Goal: Task Accomplishment & Management: Manage account settings

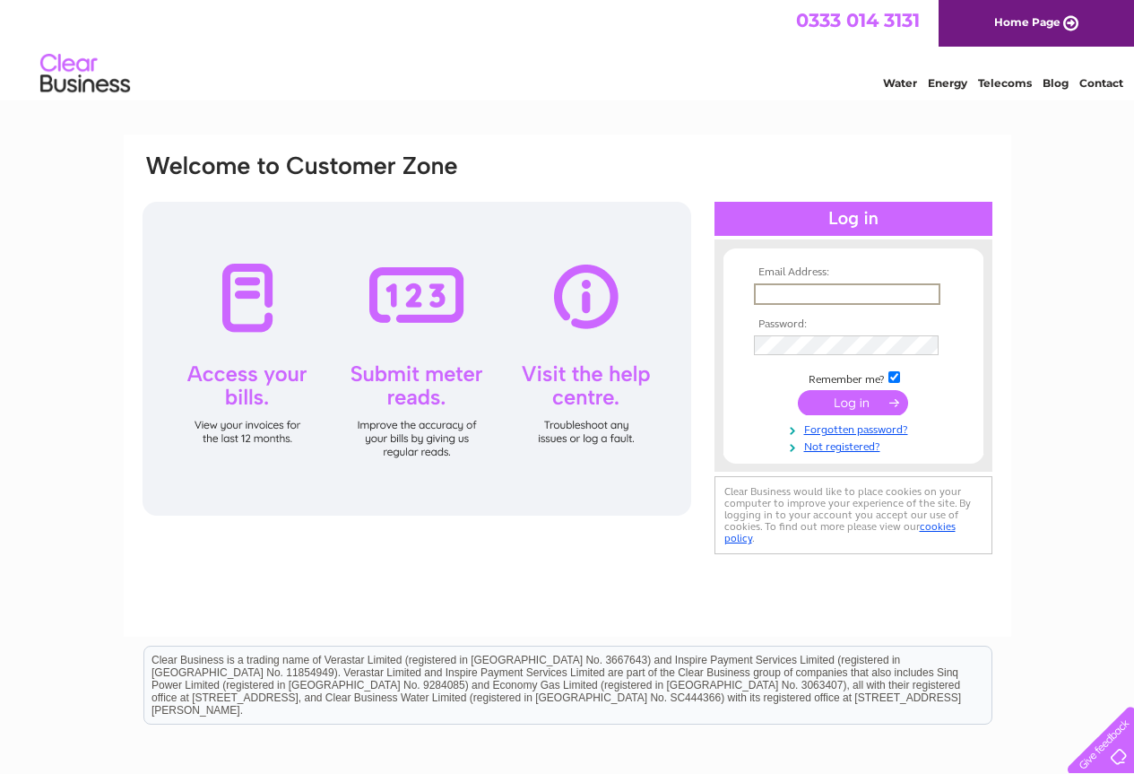
click at [829, 290] on input "text" at bounding box center [847, 294] width 187 height 22
type input "office@hunter-morrisons.co.uk"
click at [861, 404] on input "submit" at bounding box center [853, 400] width 110 height 25
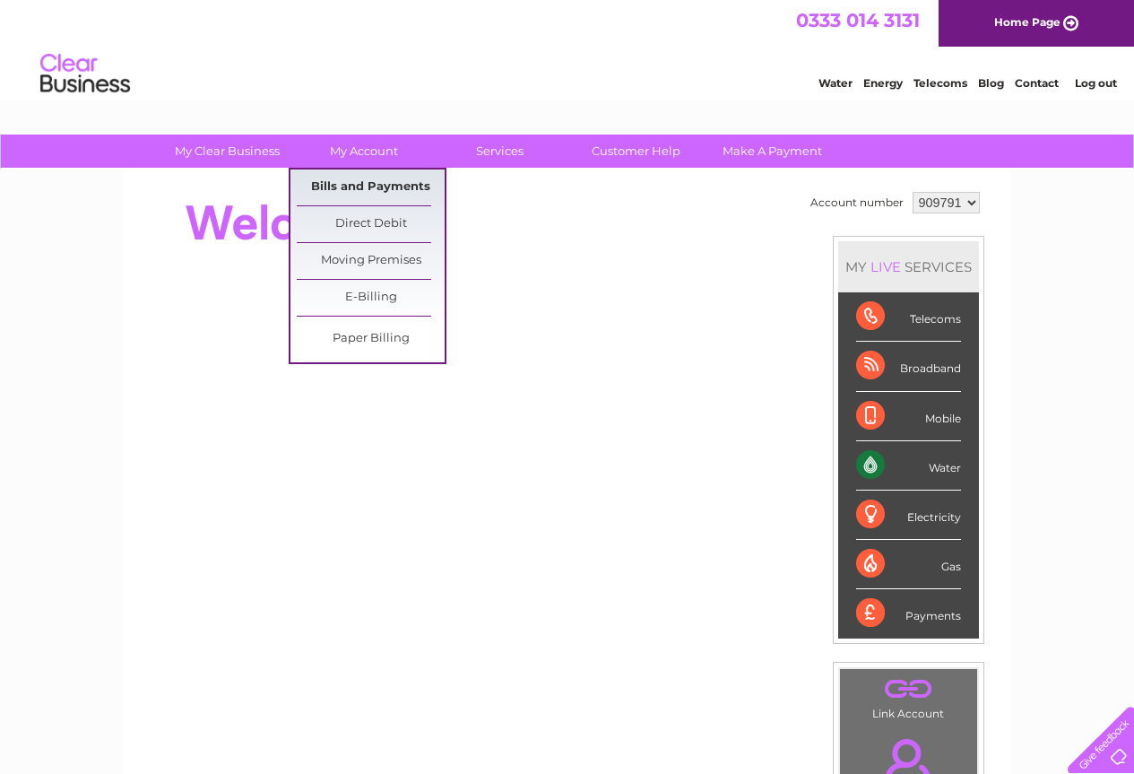
click at [372, 184] on link "Bills and Payments" at bounding box center [371, 187] width 148 height 36
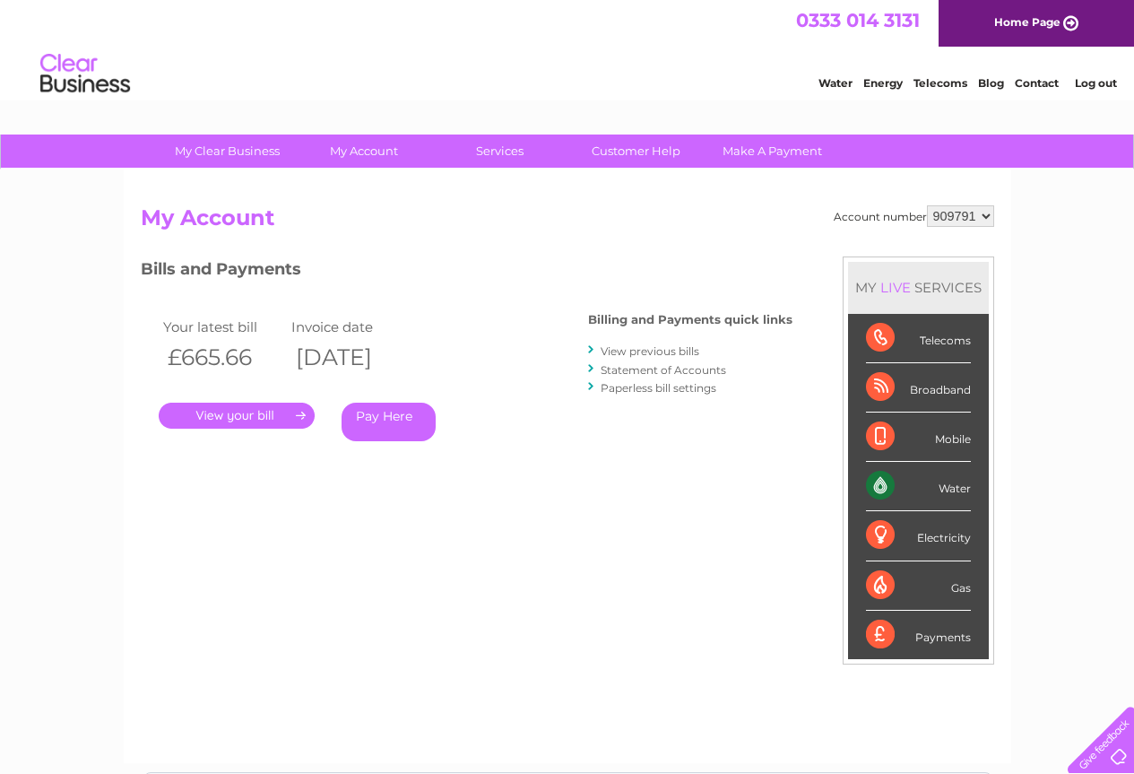
click at [250, 409] on link "." at bounding box center [237, 416] width 156 height 26
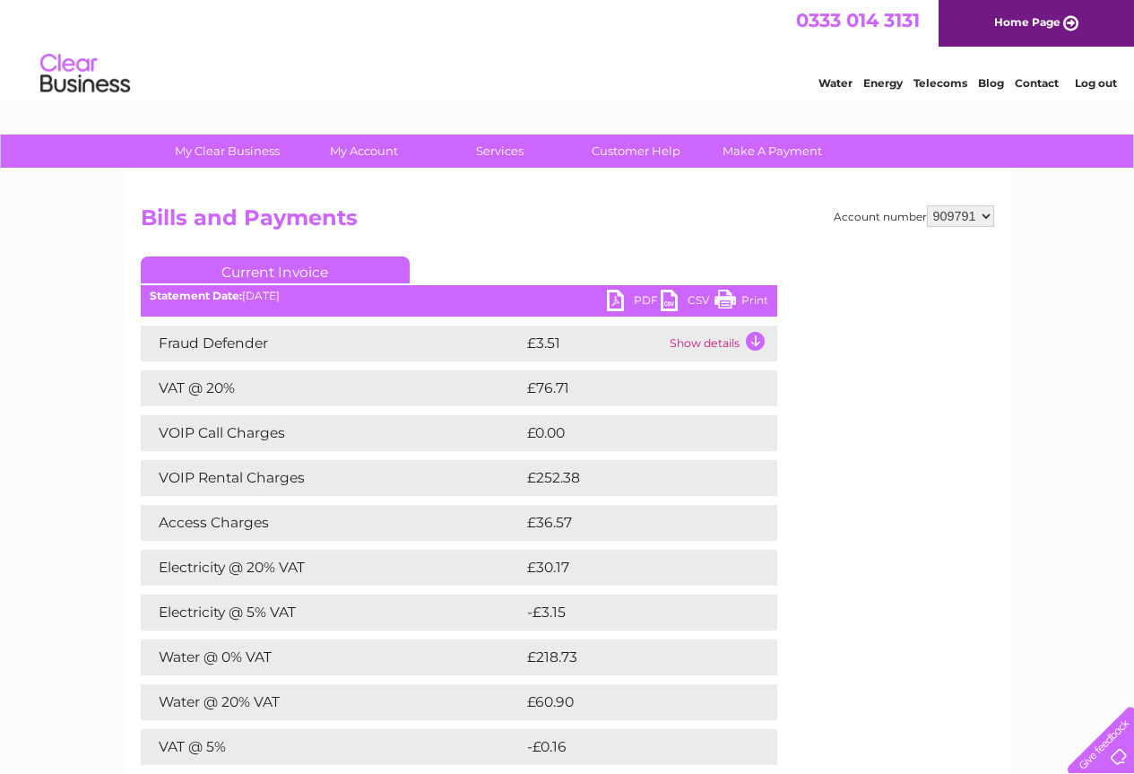
click at [623, 299] on link "PDF" at bounding box center [634, 303] width 54 height 26
click at [1098, 82] on link "Log out" at bounding box center [1096, 82] width 42 height 13
